Goal: Task Accomplishment & Management: Complete application form

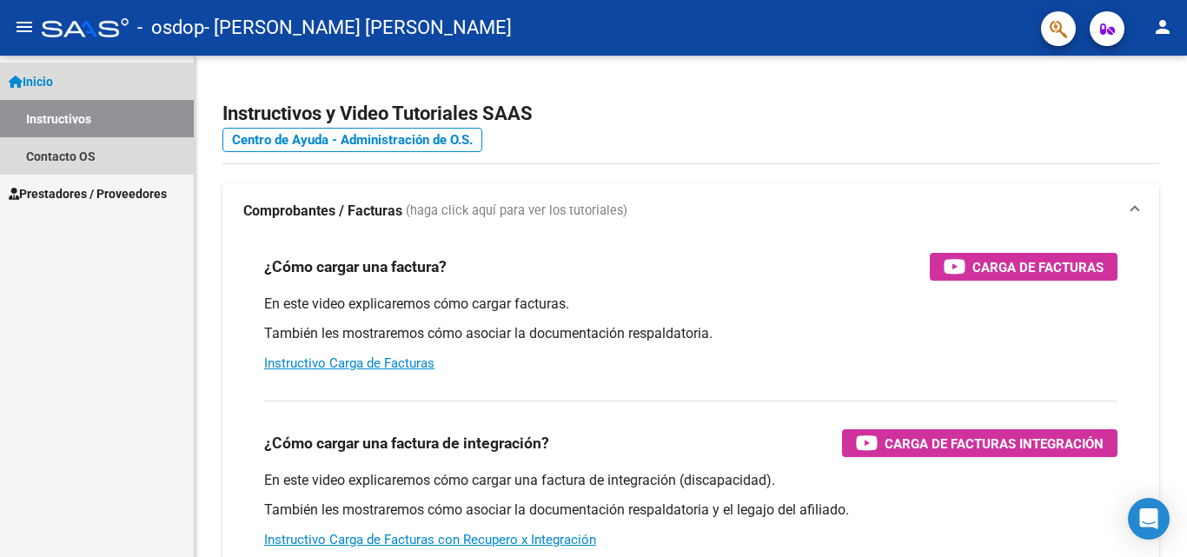
click at [46, 83] on span "Inicio" at bounding box center [31, 81] width 44 height 19
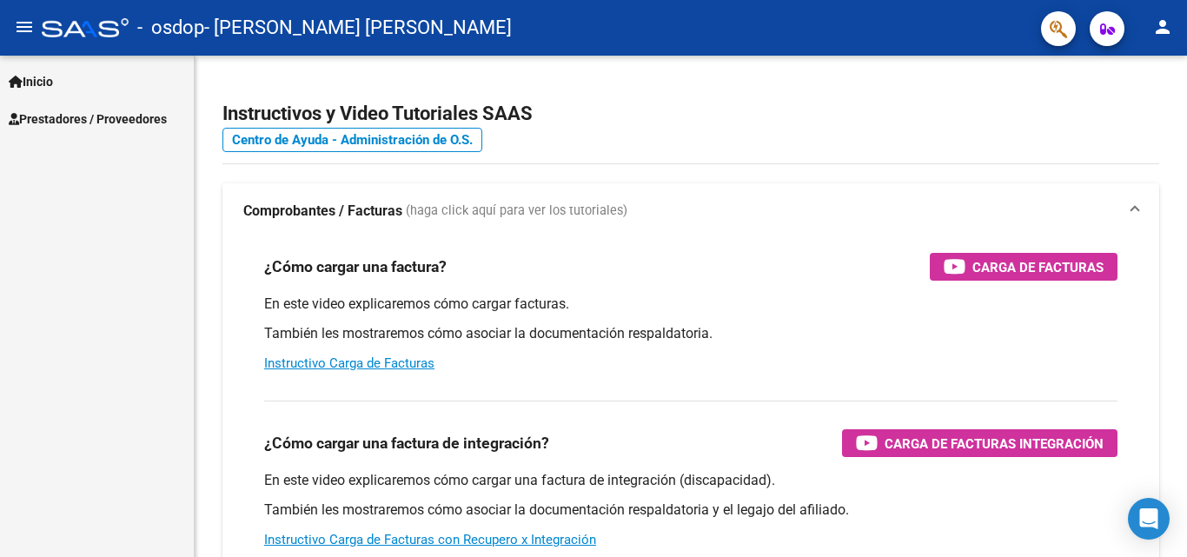
click at [46, 83] on span "Inicio" at bounding box center [31, 81] width 44 height 19
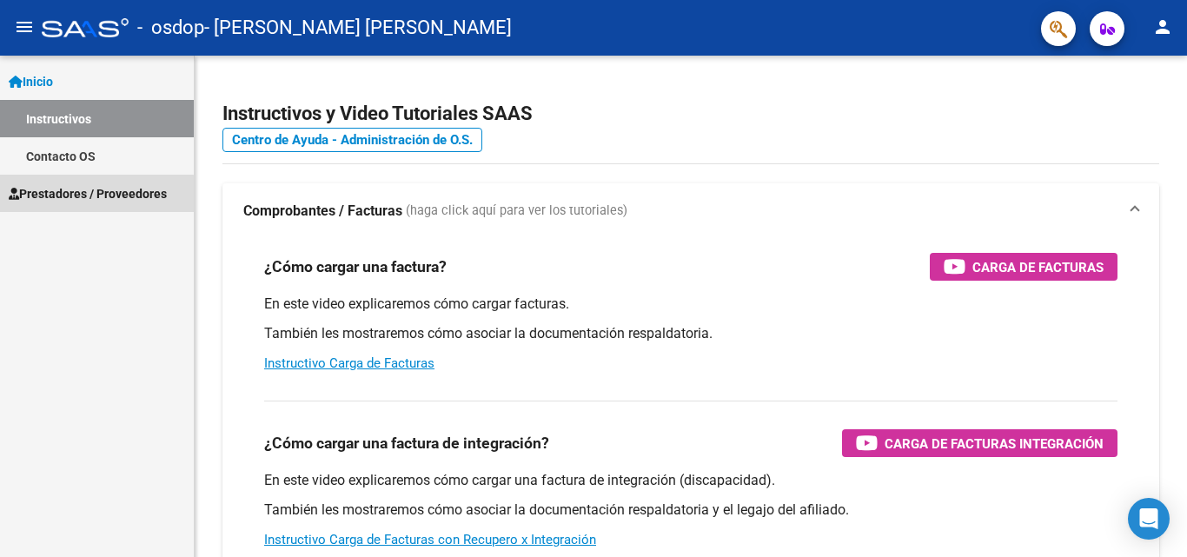
click at [59, 196] on span "Prestadores / Proveedores" at bounding box center [88, 193] width 158 height 19
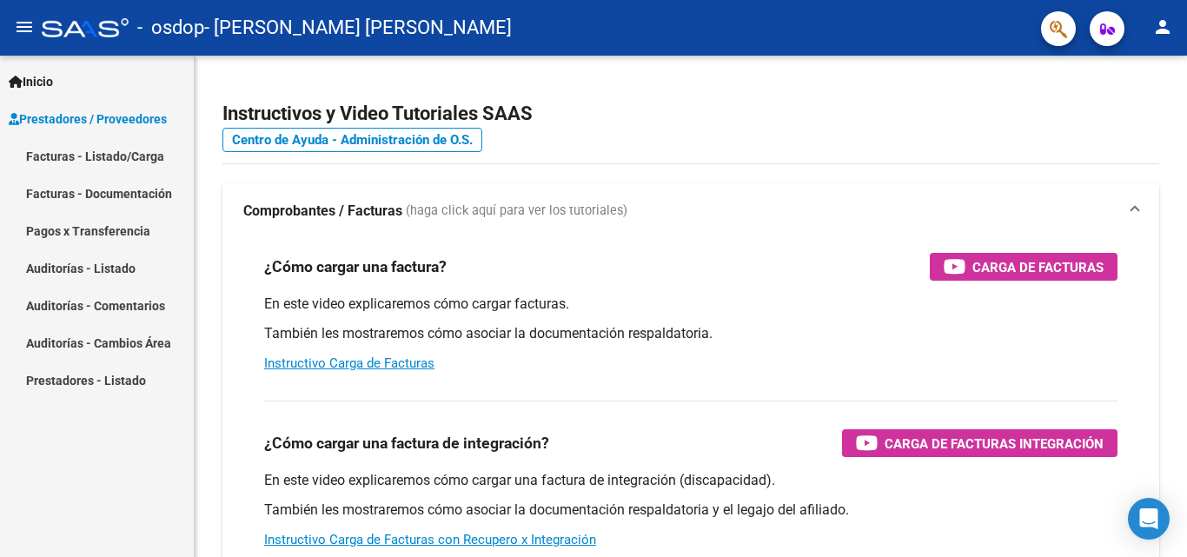
click at [91, 156] on link "Facturas - Listado/Carga" at bounding box center [97, 155] width 194 height 37
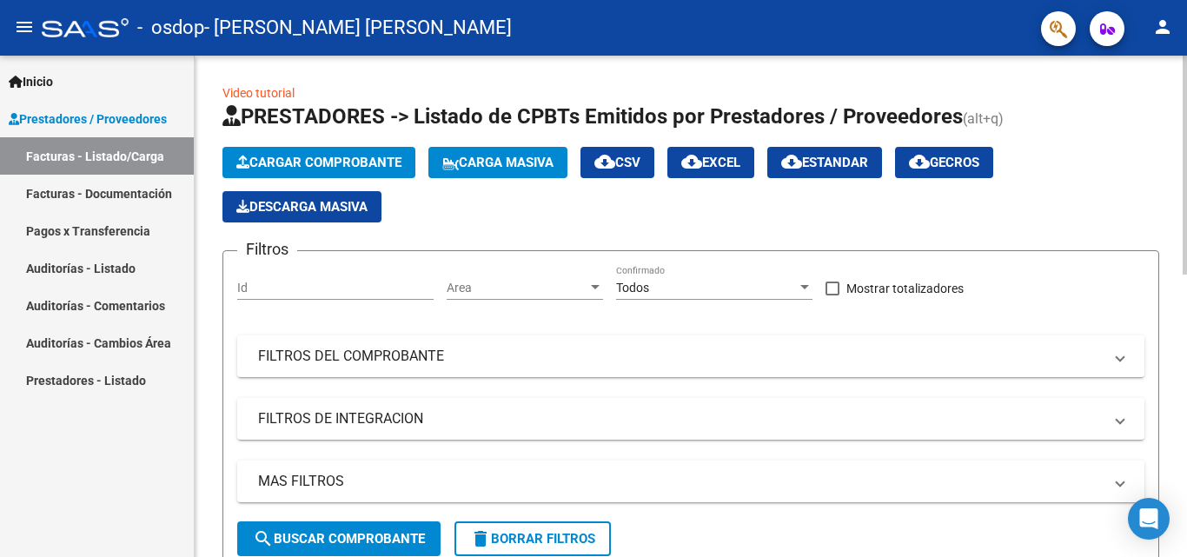
click at [298, 163] on span "Cargar Comprobante" at bounding box center [318, 163] width 165 height 16
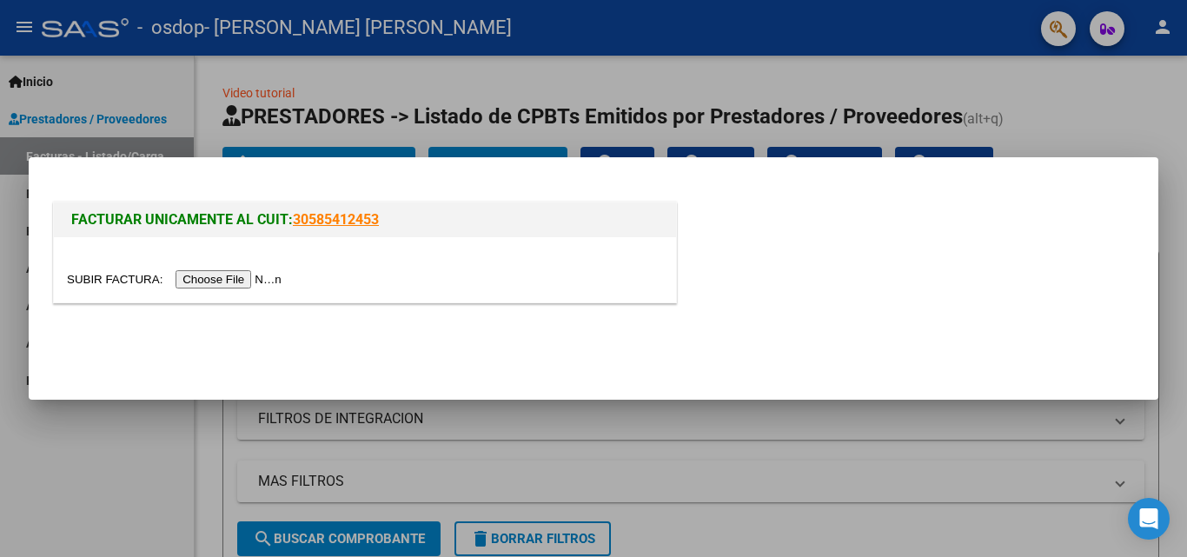
click at [272, 279] on input "file" at bounding box center [177, 279] width 220 height 18
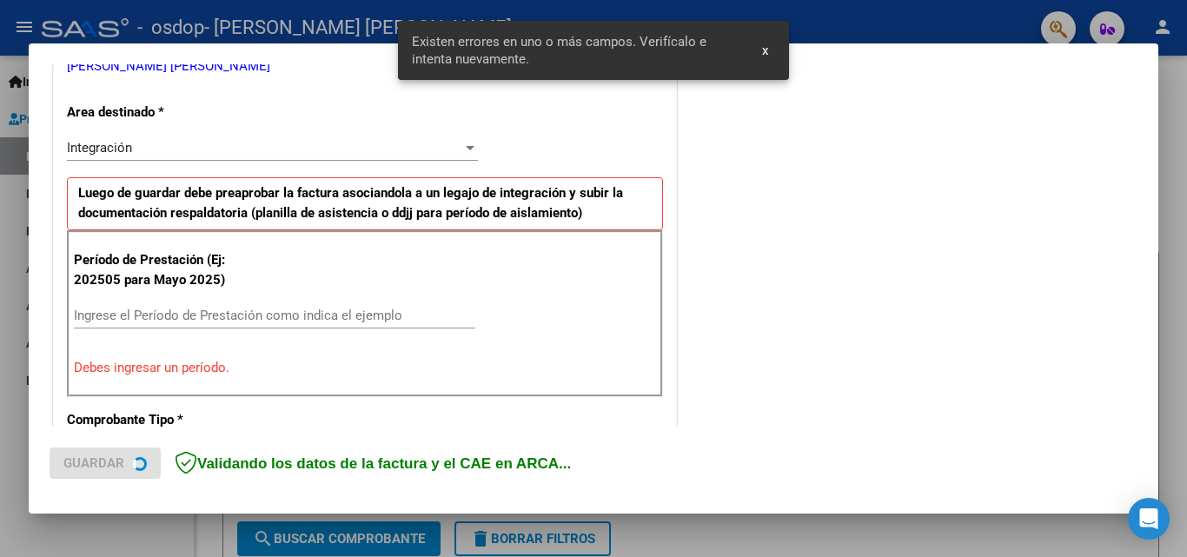
scroll to position [392, 0]
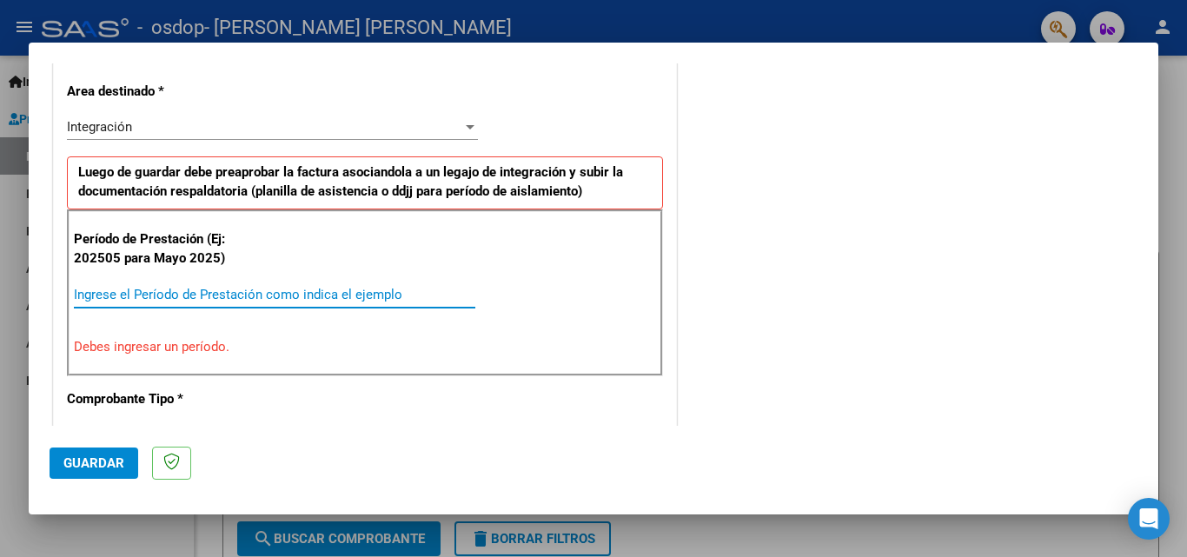
click at [109, 287] on input "Ingrese el Período de Prestación como indica el ejemplo" at bounding box center [274, 295] width 401 height 16
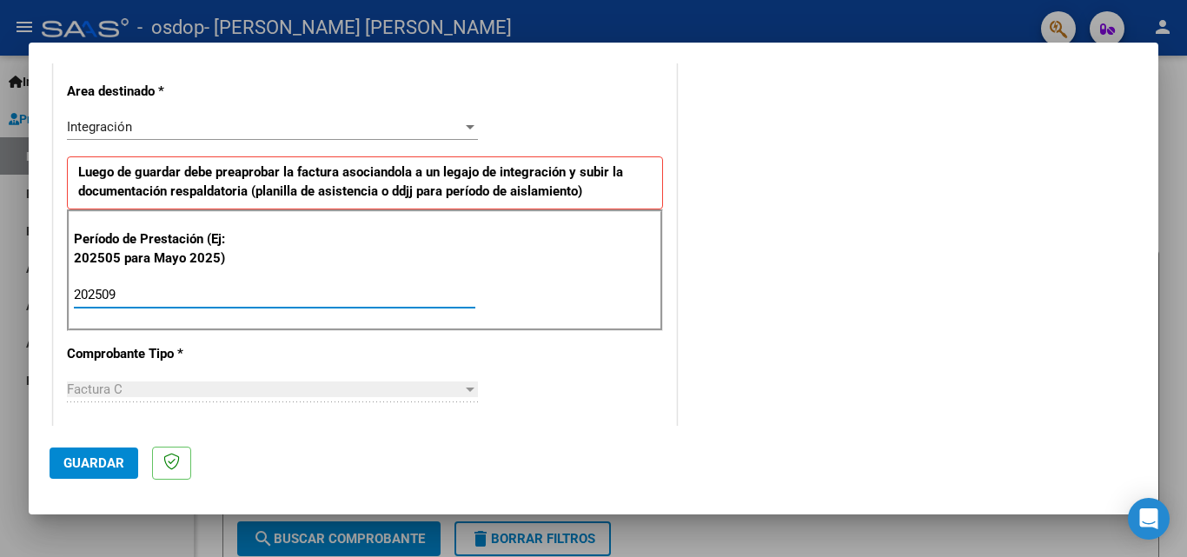
type input "202509"
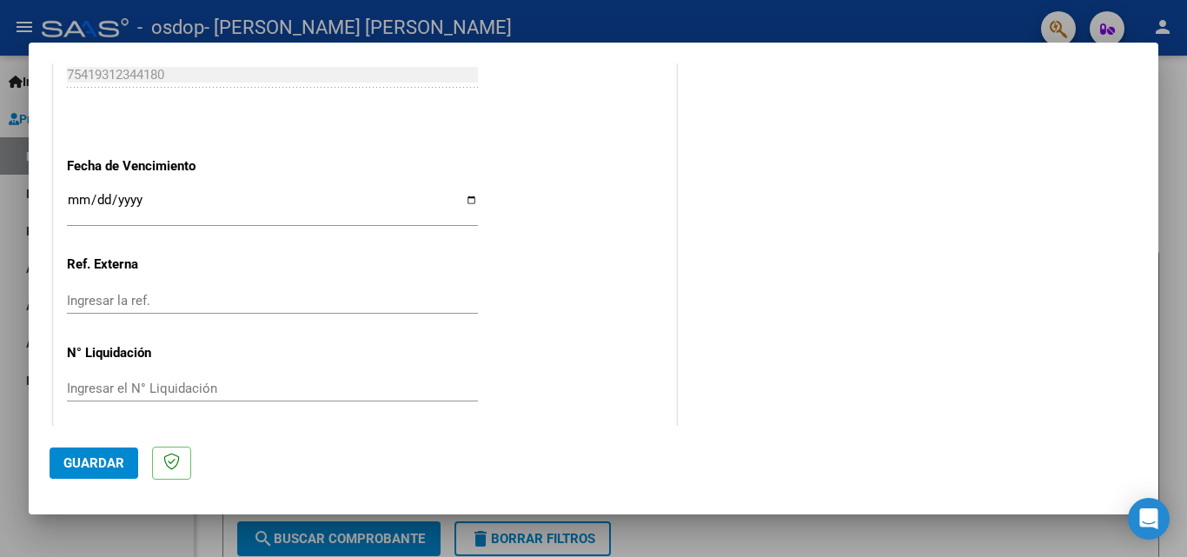
scroll to position [1167, 0]
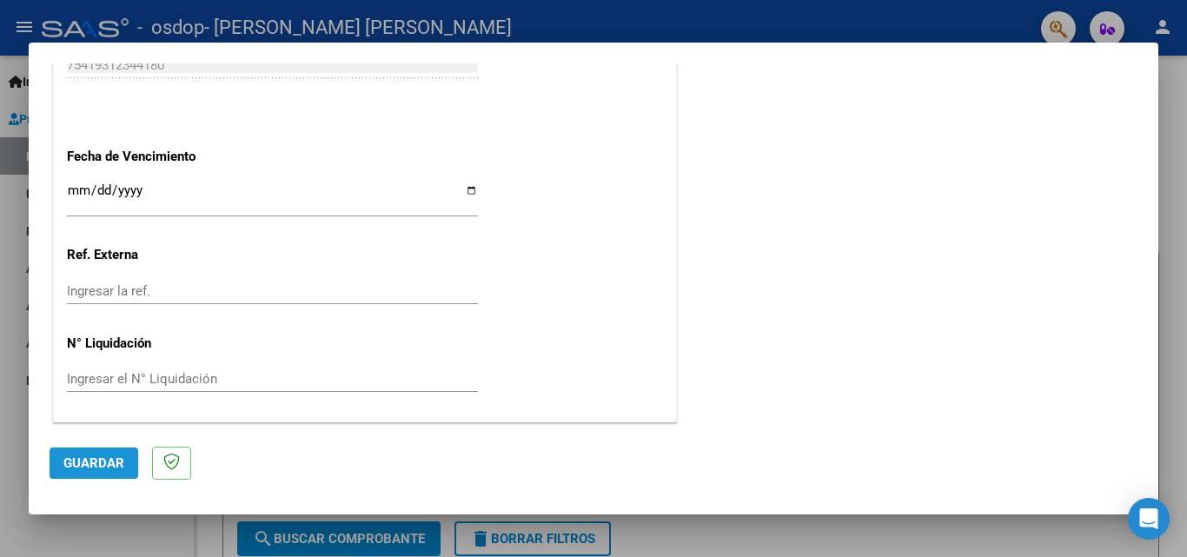
click at [78, 467] on span "Guardar" at bounding box center [93, 463] width 61 height 16
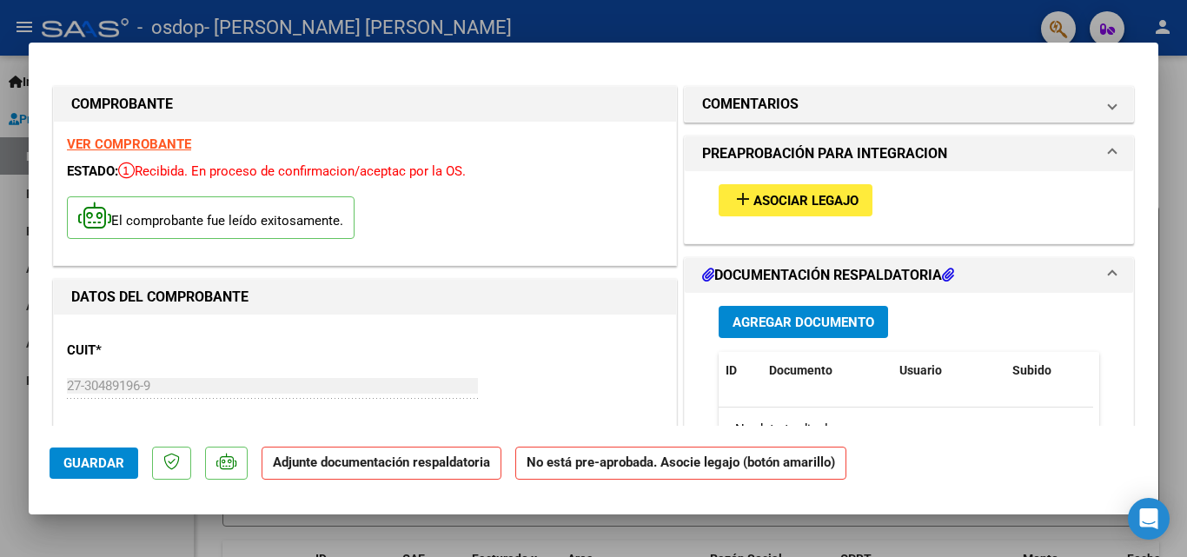
click at [806, 327] on span "Agregar Documento" at bounding box center [804, 323] width 142 height 16
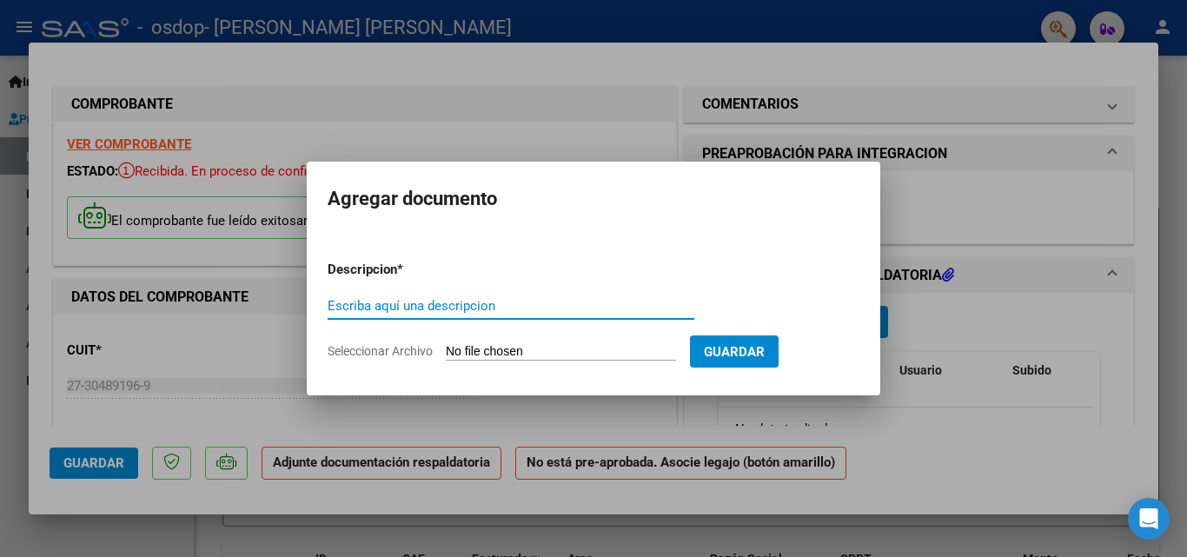
click at [331, 303] on input "Escriba aquí una descripcion" at bounding box center [511, 306] width 367 height 16
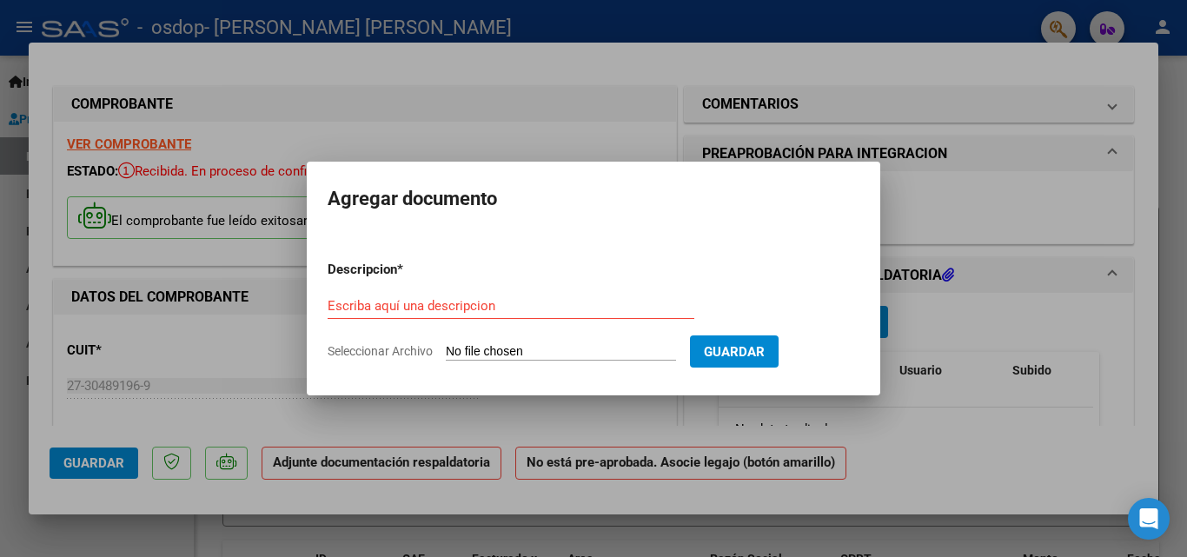
click at [549, 348] on input "Seleccionar Archivo" at bounding box center [561, 352] width 230 height 17
type input "C:\fakepath\planilla de asistenica.pdf"
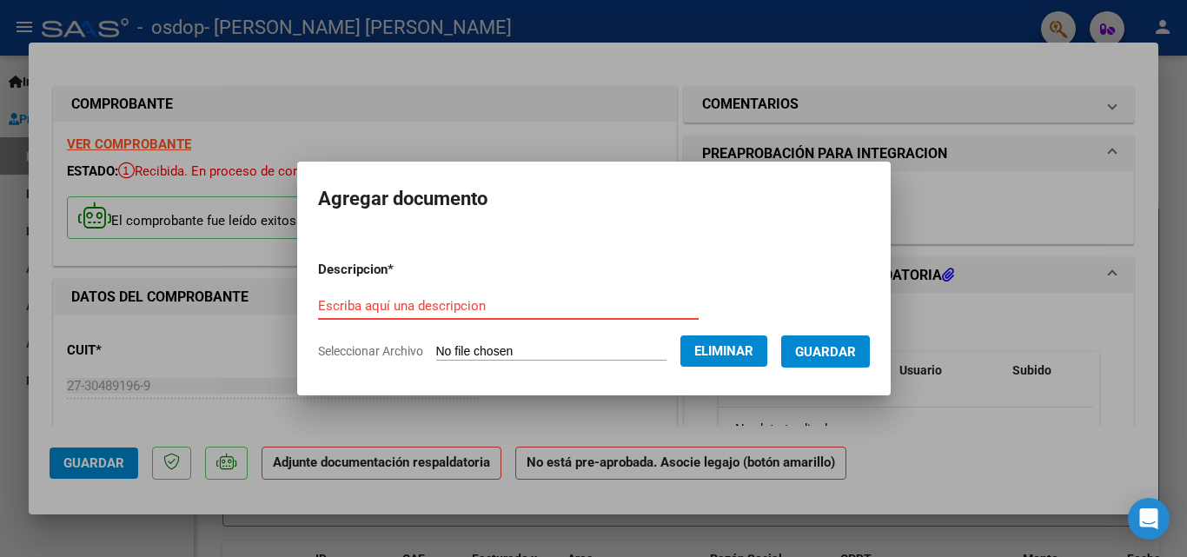
click at [348, 310] on input "Escriba aquí una descripcion" at bounding box center [508, 306] width 381 height 16
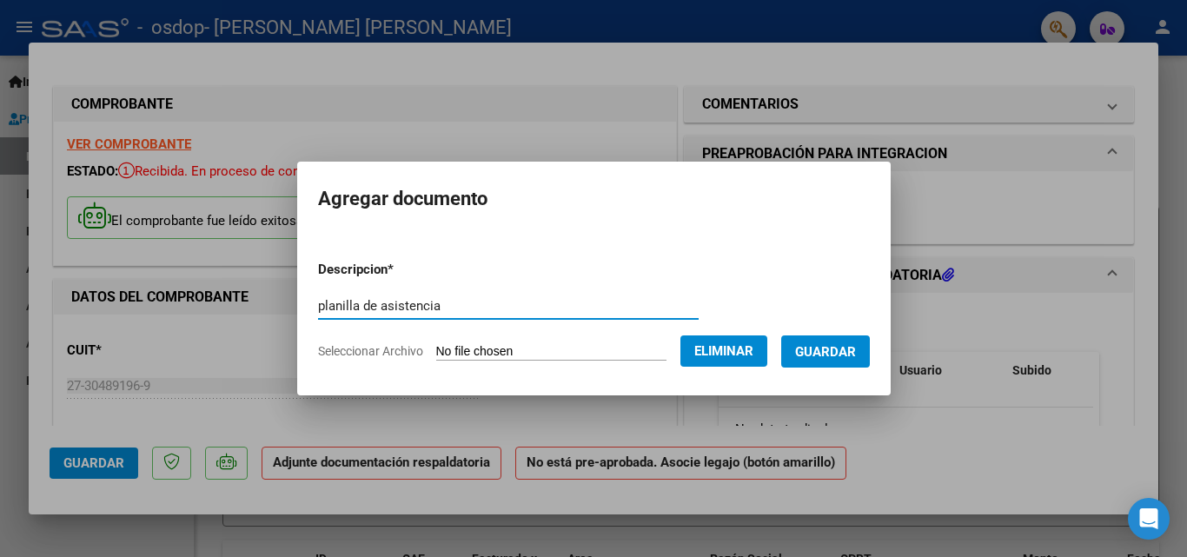
type input "planilla de asistencia"
click at [856, 347] on span "Guardar" at bounding box center [825, 352] width 61 height 16
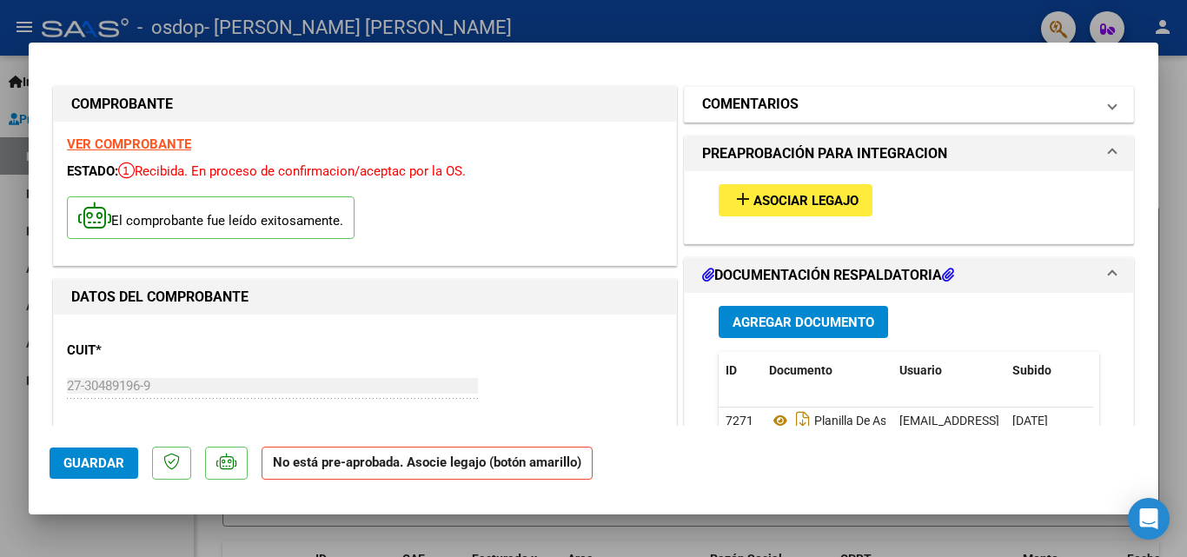
click at [1109, 109] on span at bounding box center [1112, 104] width 7 height 21
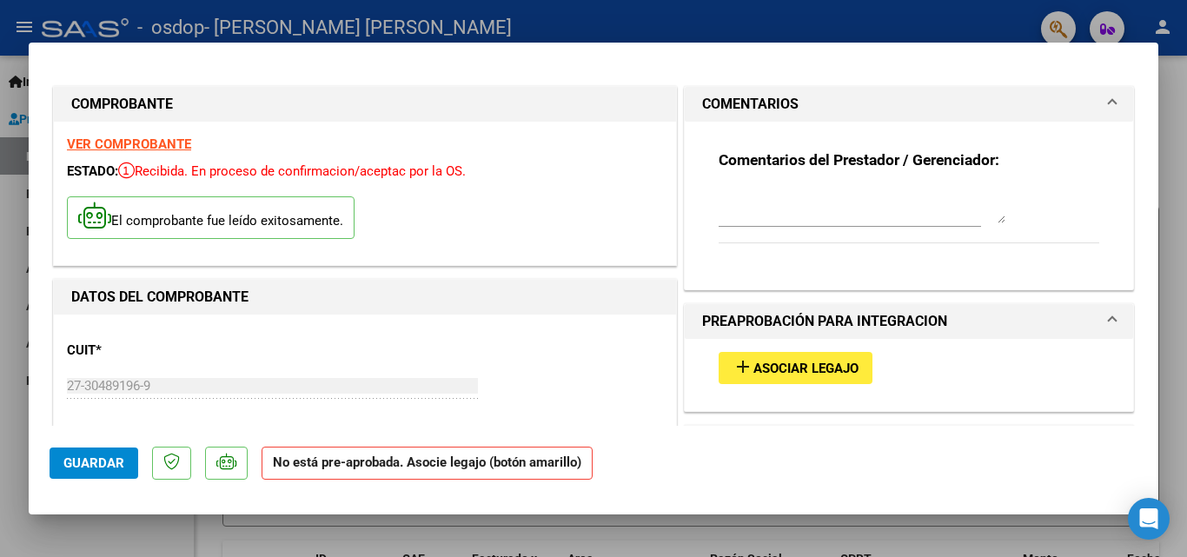
click at [1109, 109] on span at bounding box center [1112, 104] width 7 height 21
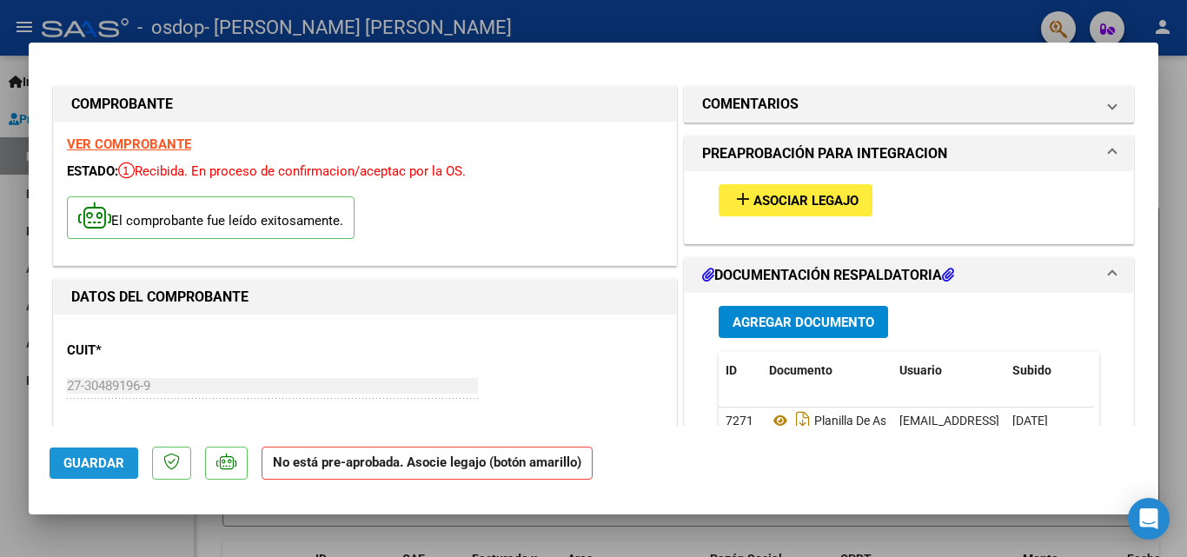
click at [70, 463] on span "Guardar" at bounding box center [93, 463] width 61 height 16
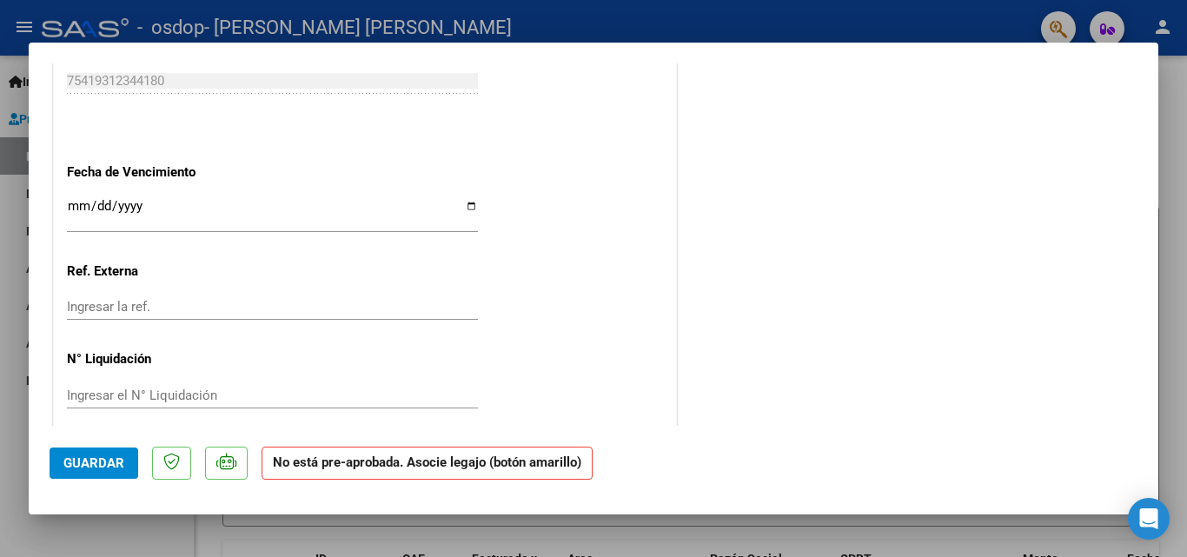
scroll to position [1147, 0]
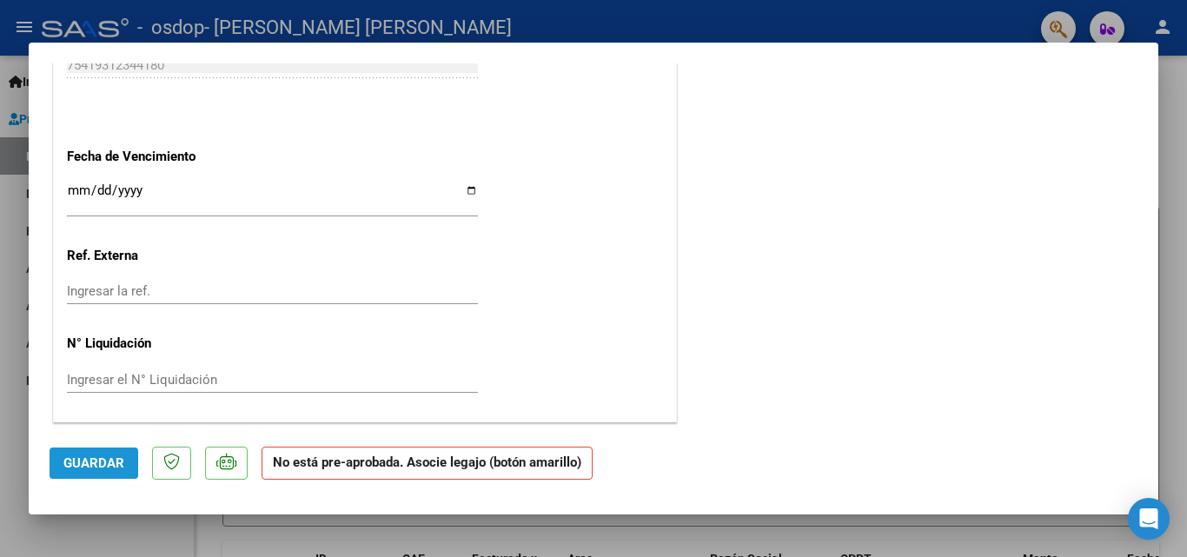
click at [82, 467] on span "Guardar" at bounding box center [93, 463] width 61 height 16
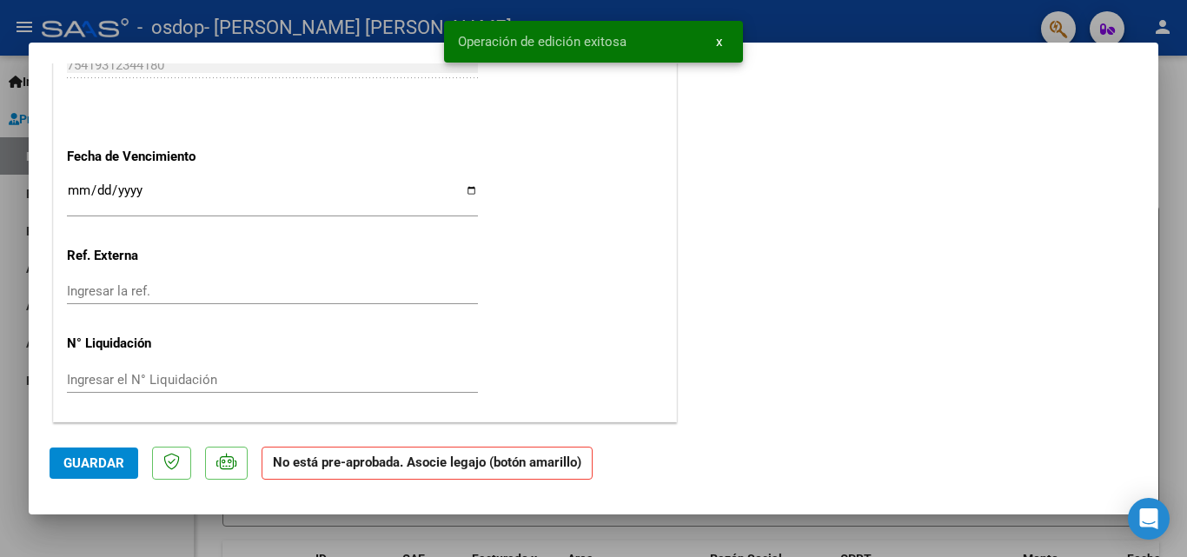
click at [780, 5] on div at bounding box center [593, 278] width 1187 height 557
type input "$ 0,00"
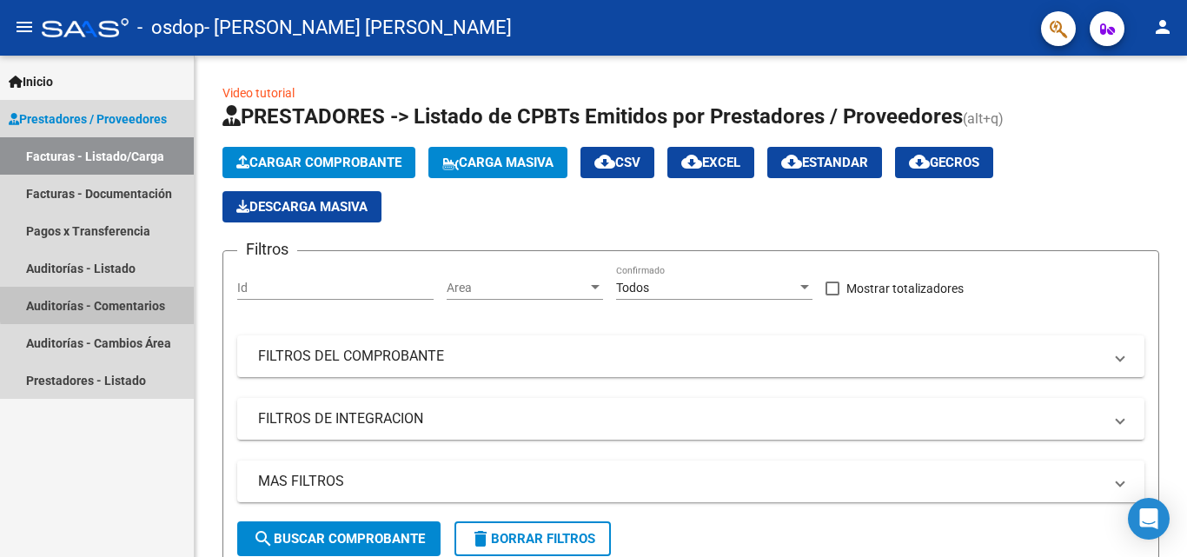
click at [123, 302] on link "Auditorías - Comentarios" at bounding box center [97, 305] width 194 height 37
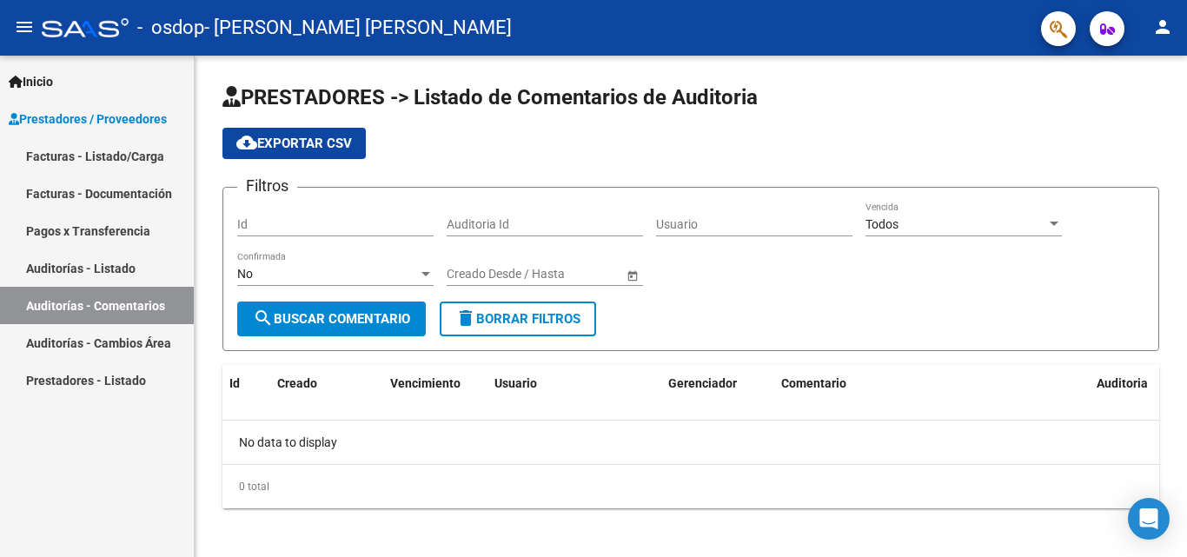
click at [121, 159] on link "Facturas - Listado/Carga" at bounding box center [97, 155] width 194 height 37
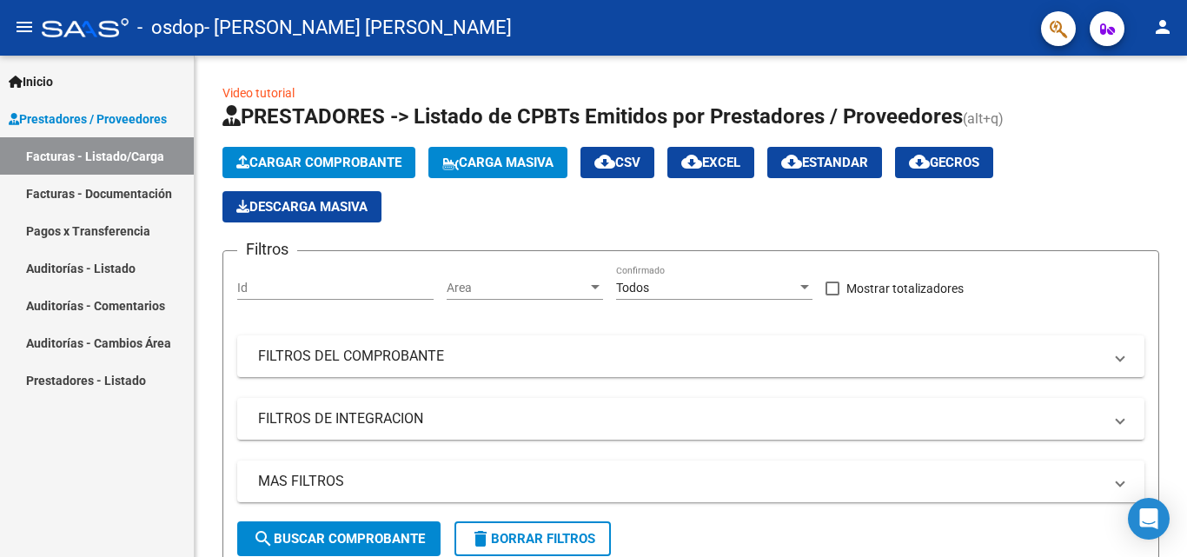
click at [119, 190] on link "Facturas - Documentación" at bounding box center [97, 193] width 194 height 37
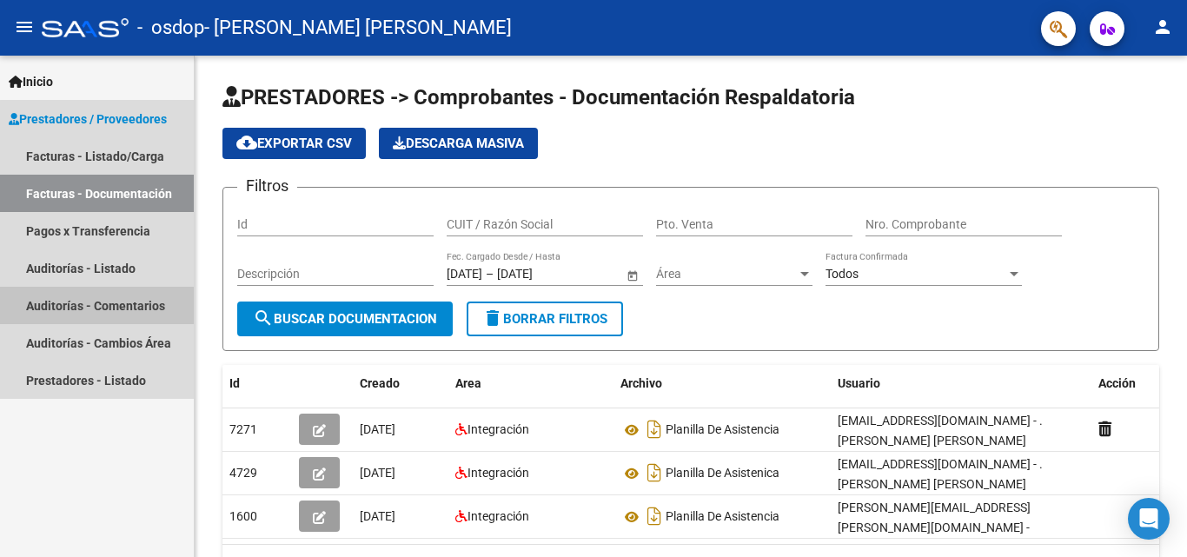
click at [126, 304] on link "Auditorías - Comentarios" at bounding box center [97, 305] width 194 height 37
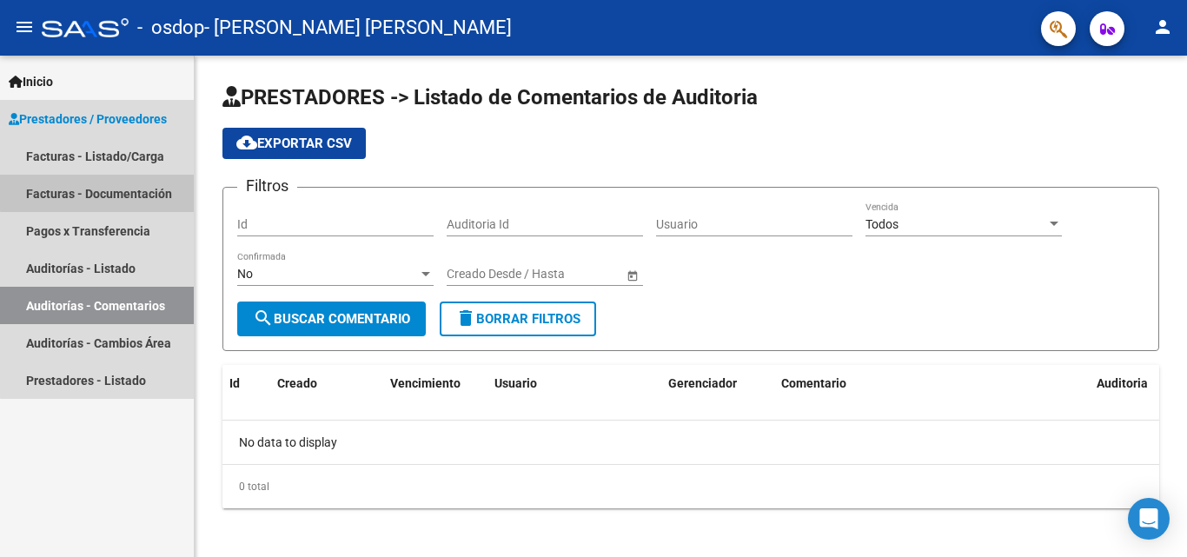
click at [121, 190] on link "Facturas - Documentación" at bounding box center [97, 193] width 194 height 37
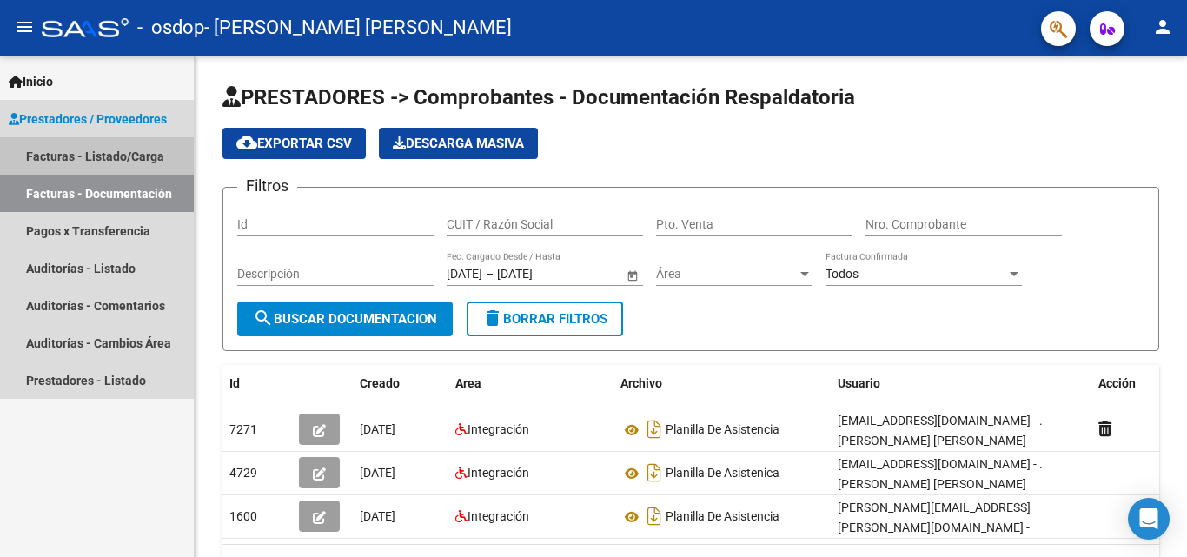
click at [87, 148] on link "Facturas - Listado/Carga" at bounding box center [97, 155] width 194 height 37
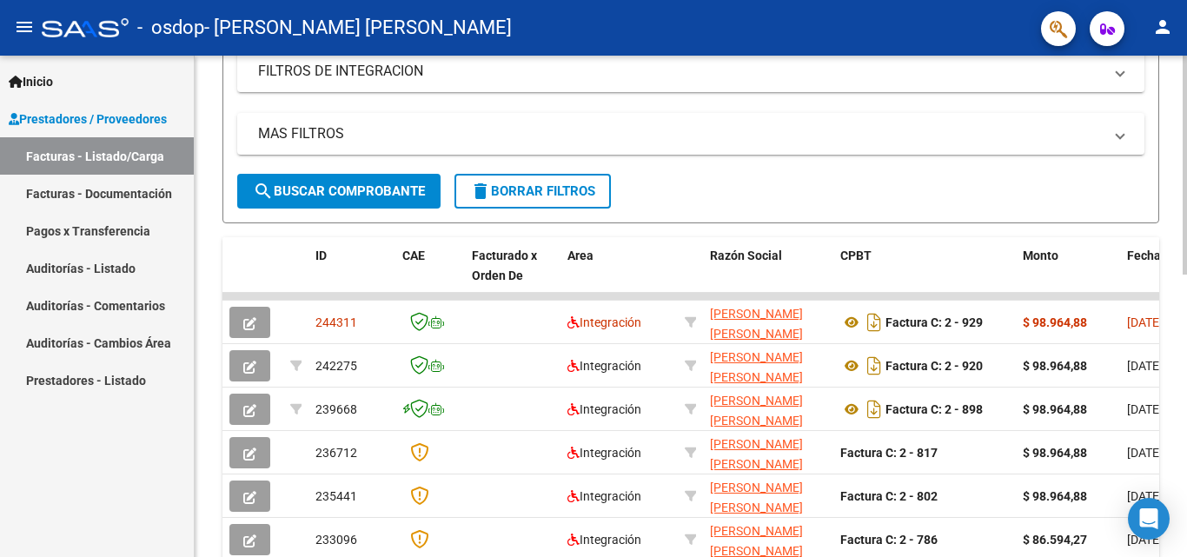
scroll to position [349, 0]
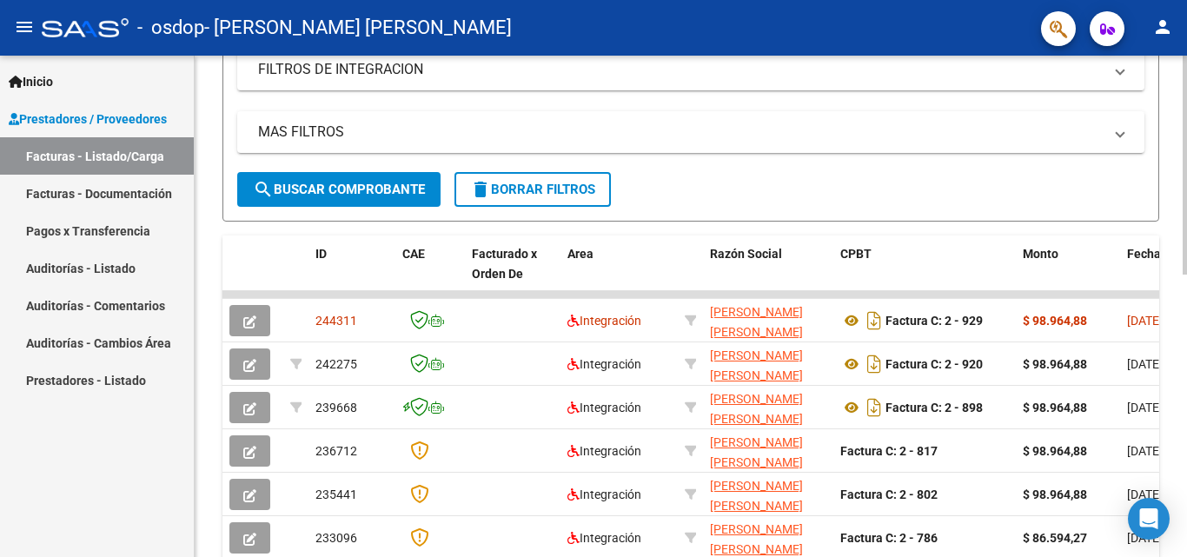
click at [1183, 351] on div at bounding box center [1185, 321] width 4 height 219
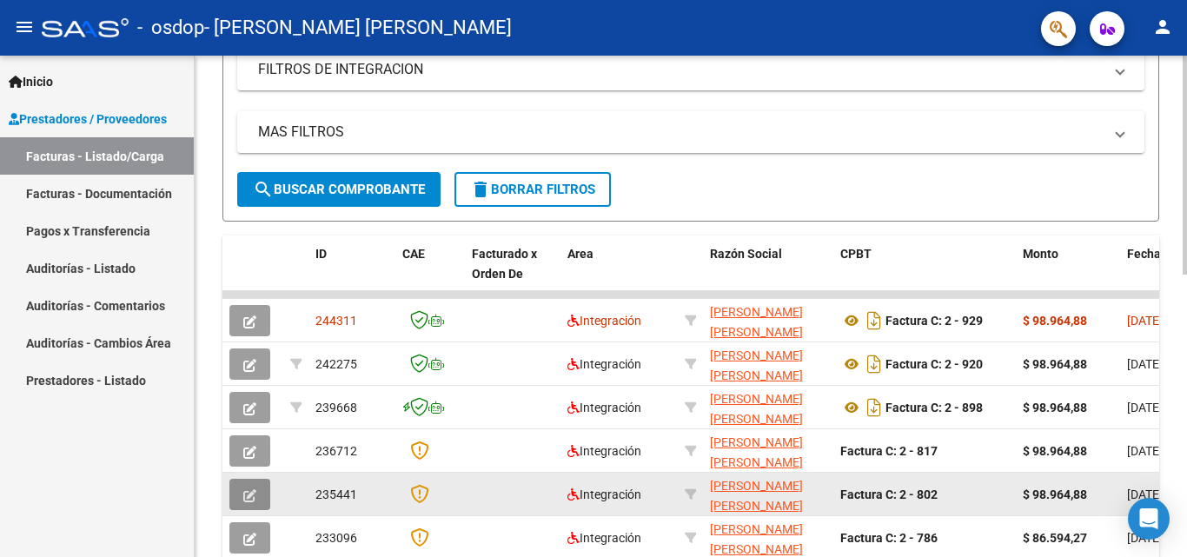
click at [242, 495] on button "button" at bounding box center [249, 494] width 41 height 31
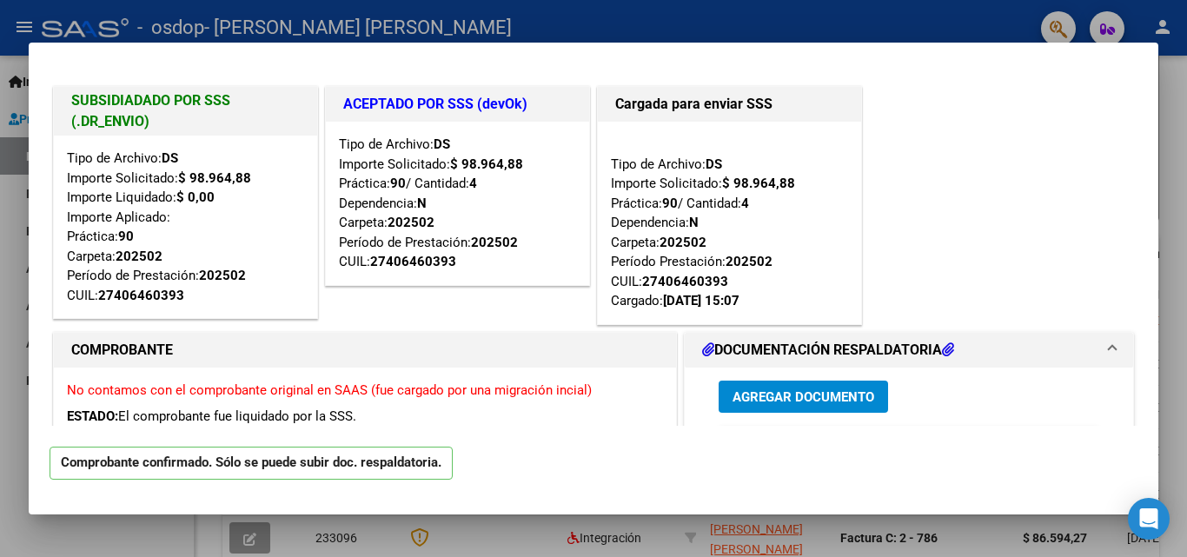
click at [152, 525] on div at bounding box center [593, 278] width 1187 height 557
type input "$ 0,00"
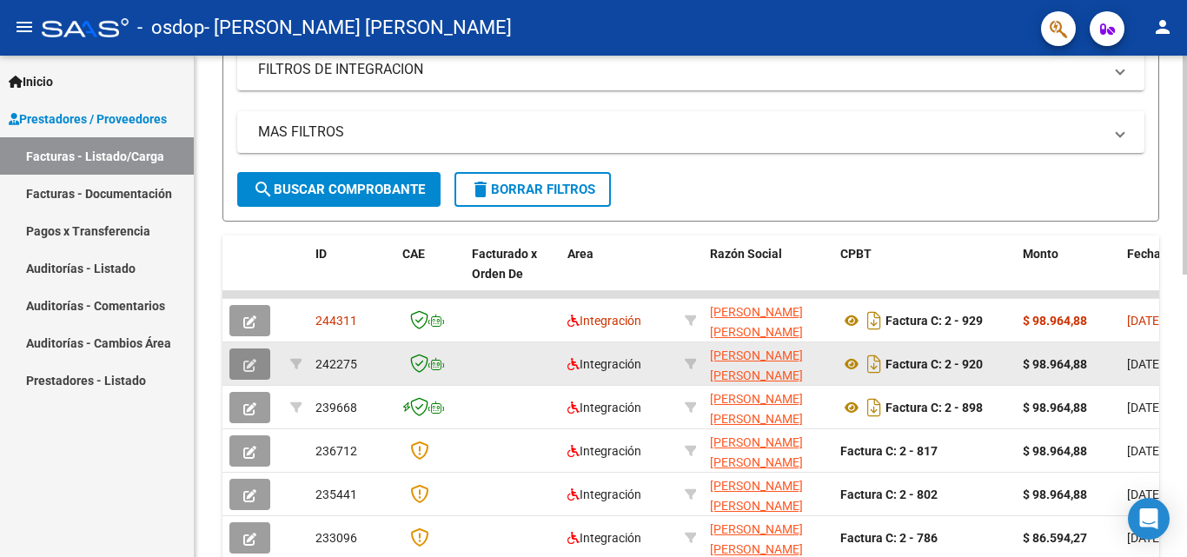
click at [246, 363] on icon "button" at bounding box center [249, 365] width 13 height 13
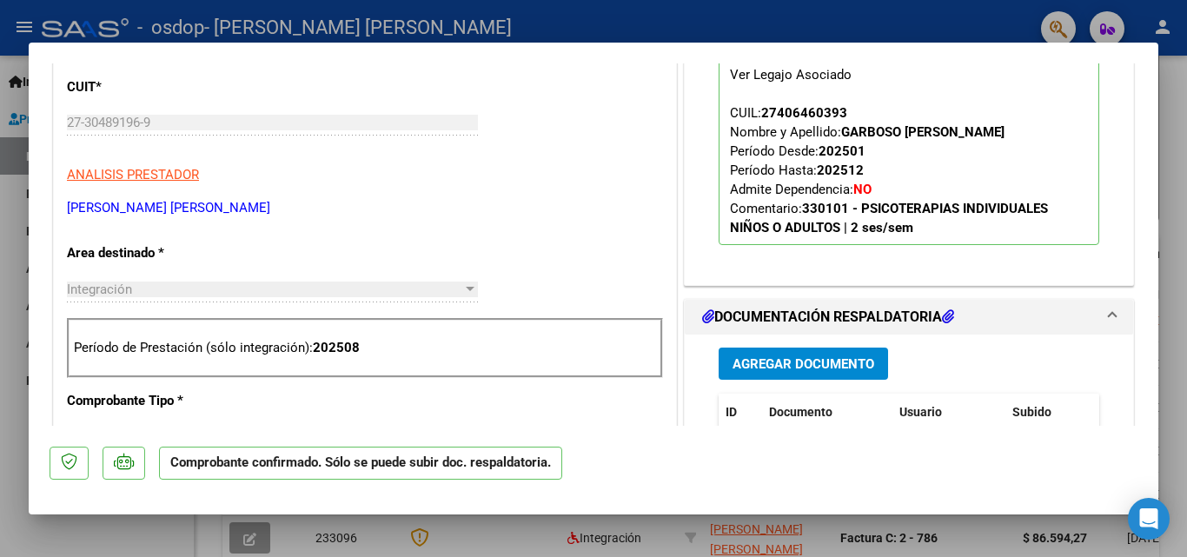
scroll to position [449, 0]
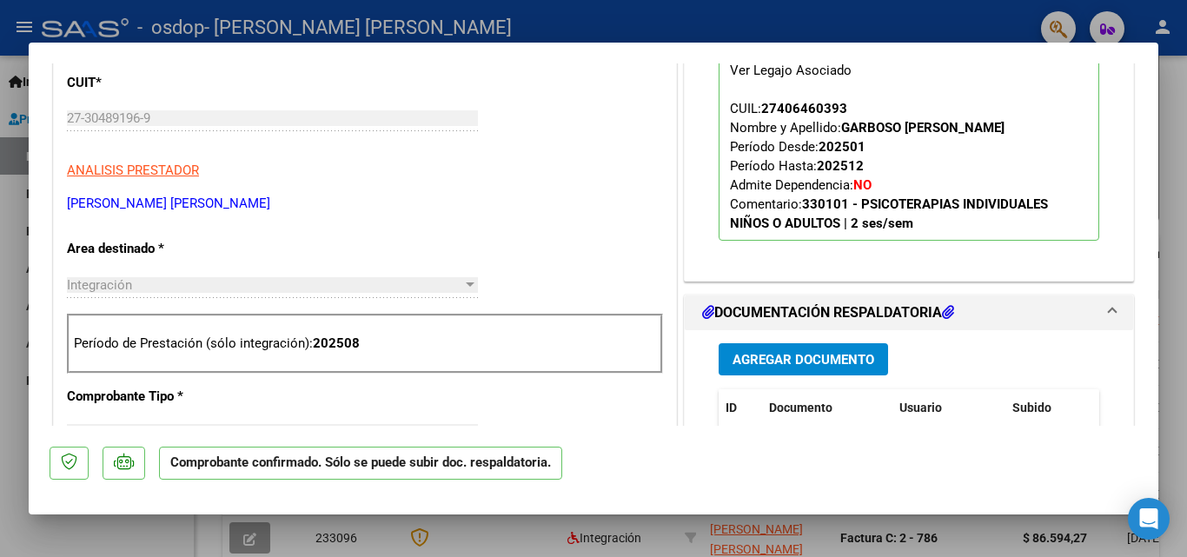
click at [160, 546] on div at bounding box center [593, 278] width 1187 height 557
type input "$ 0,00"
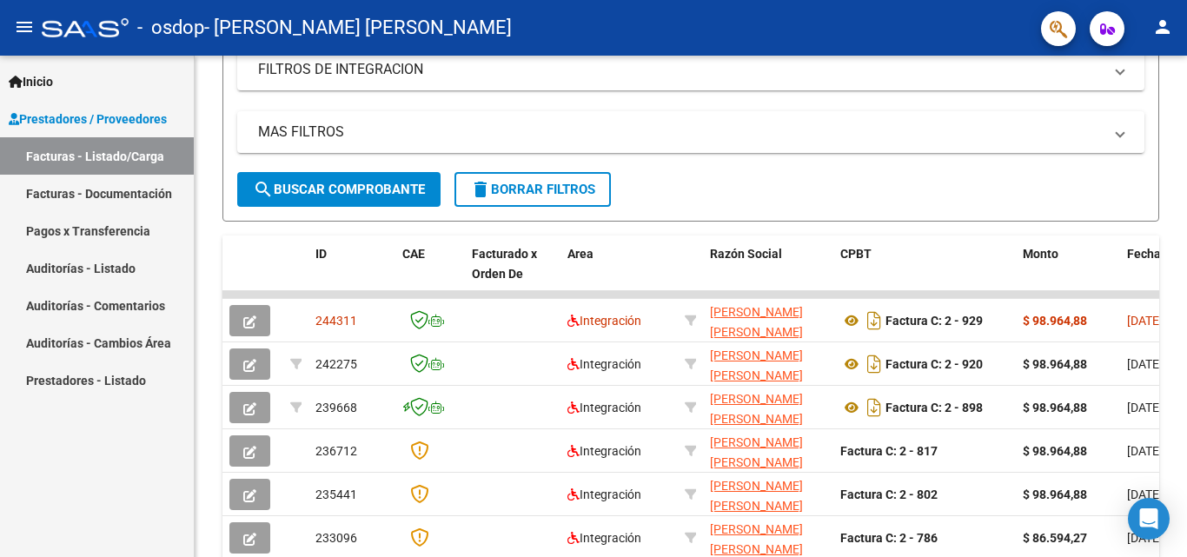
scroll to position [349, 0]
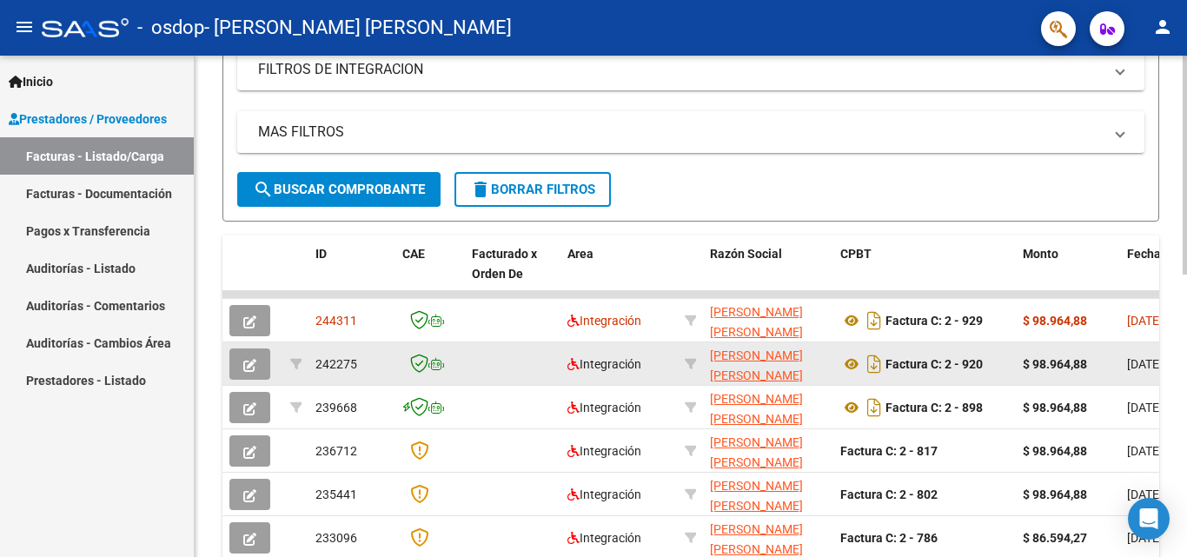
click at [247, 360] on icon "button" at bounding box center [249, 365] width 13 height 13
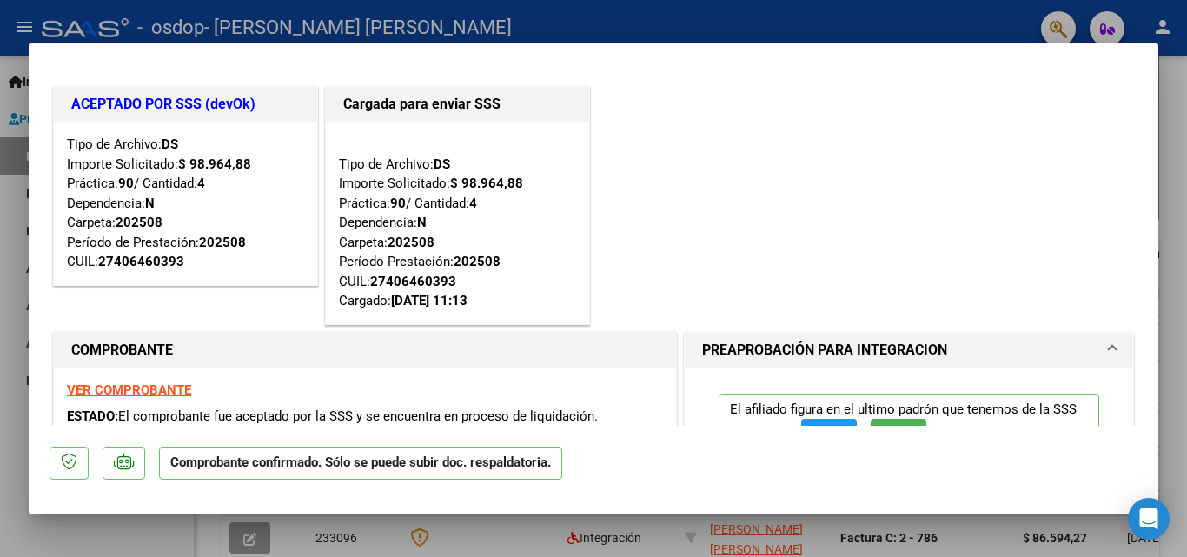
click at [145, 540] on div at bounding box center [593, 278] width 1187 height 557
type input "$ 0,00"
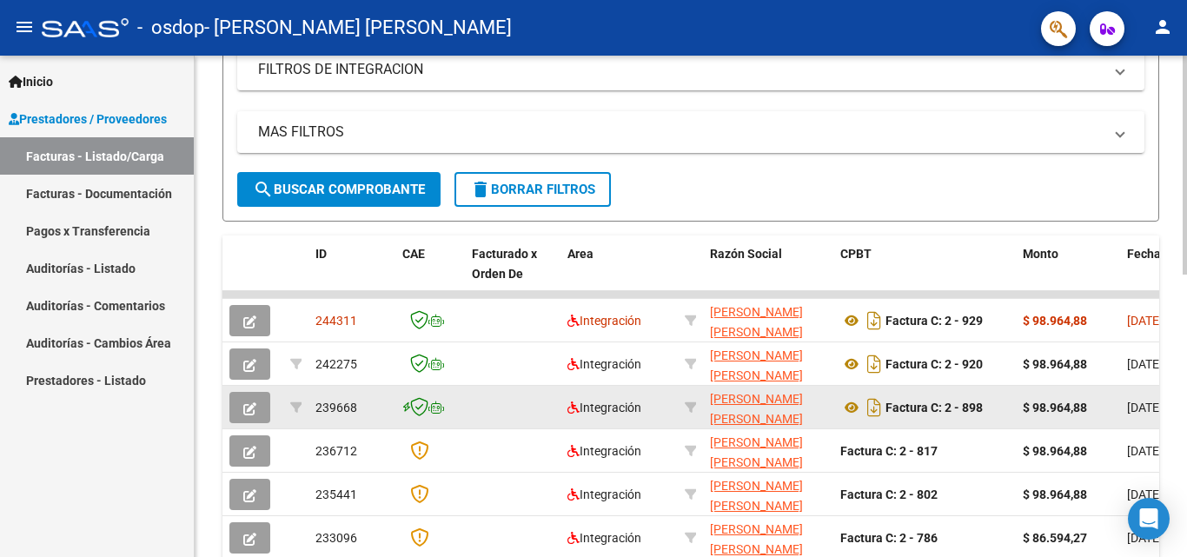
click at [253, 412] on icon "button" at bounding box center [249, 408] width 13 height 13
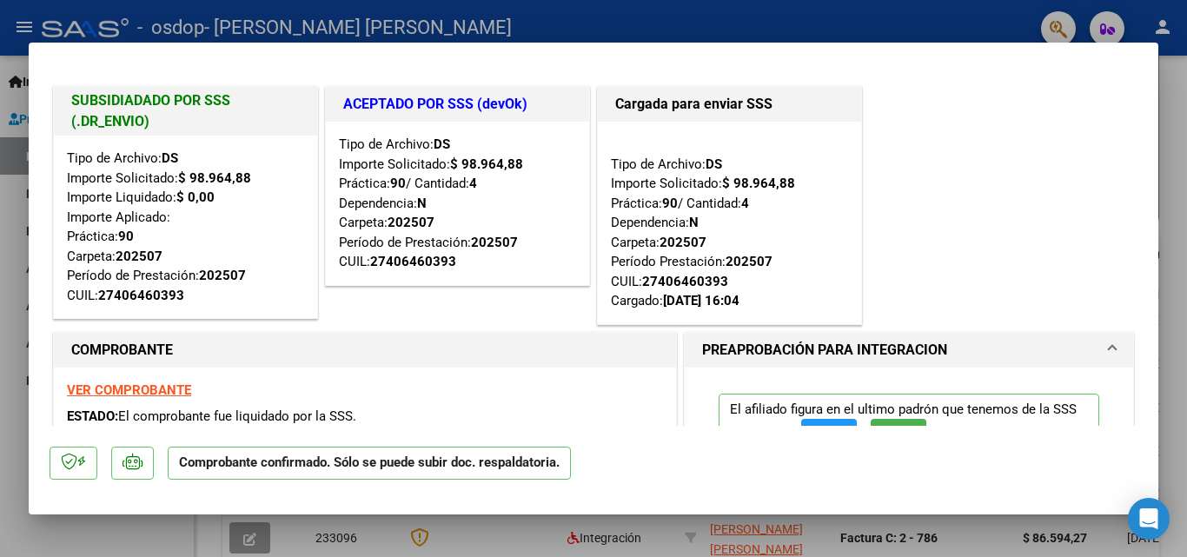
click at [164, 524] on div at bounding box center [593, 278] width 1187 height 557
type input "$ 0,00"
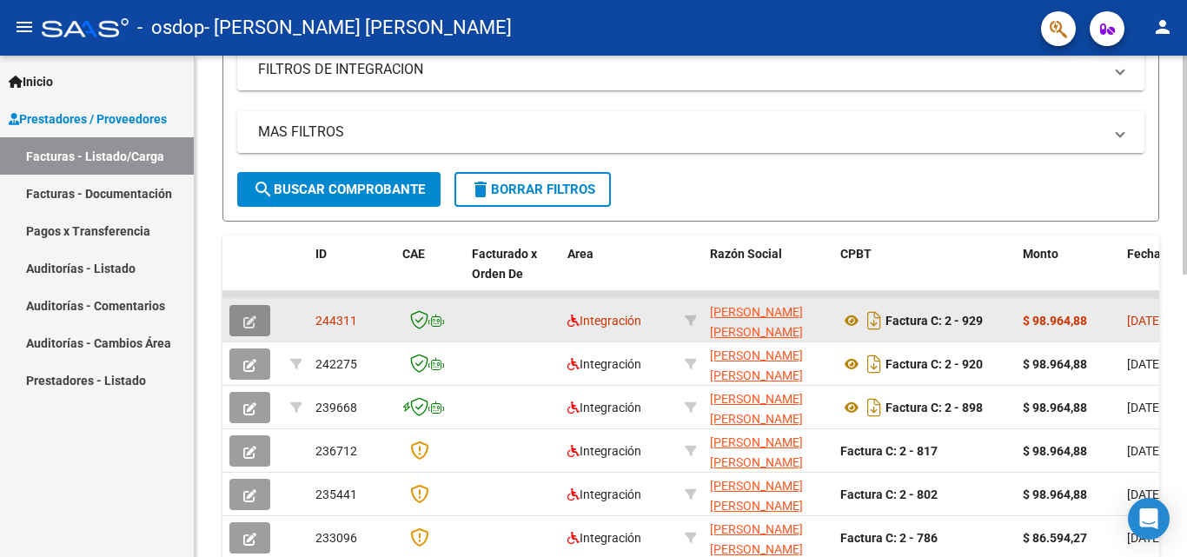
click at [244, 315] on icon "button" at bounding box center [249, 321] width 13 height 13
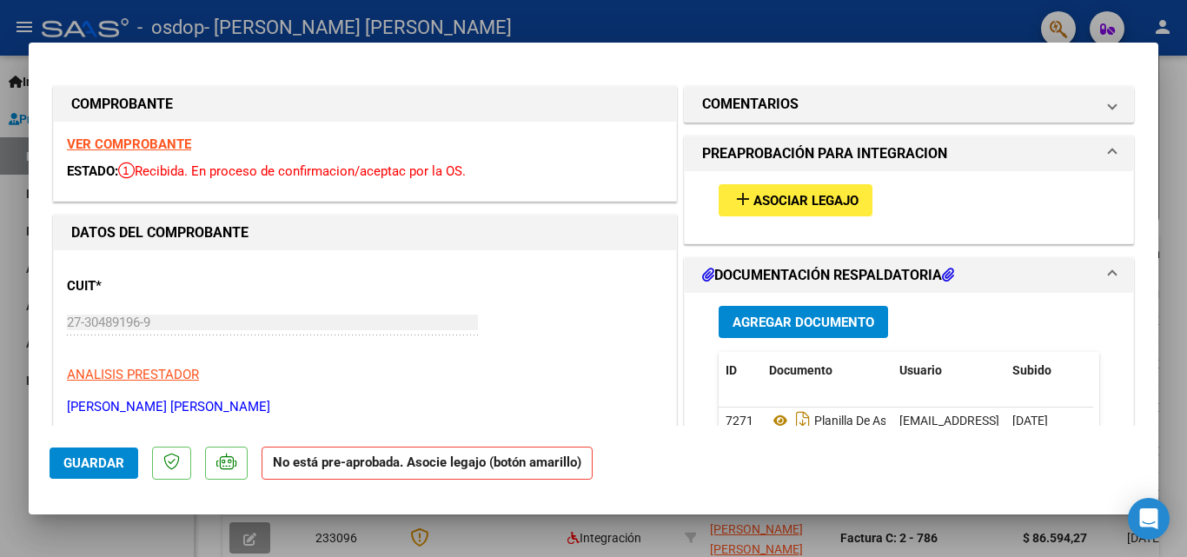
click at [156, 549] on div at bounding box center [593, 278] width 1187 height 557
type input "$ 0,00"
